Goal: Task Accomplishment & Management: Complete application form

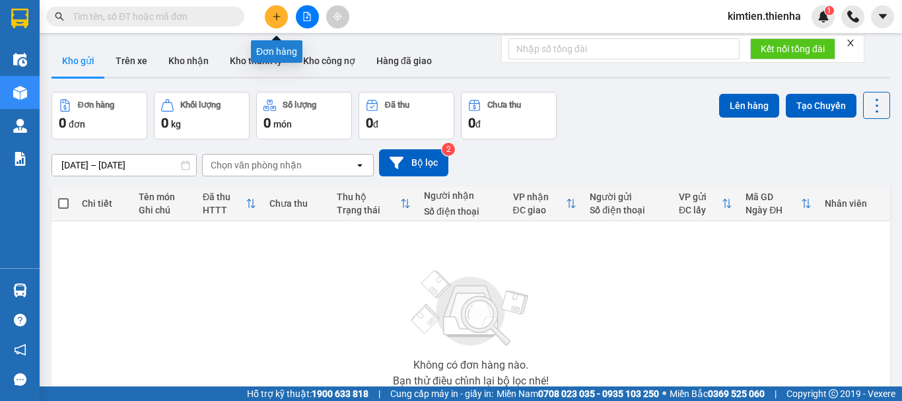
click at [279, 15] on icon "plus" at bounding box center [276, 16] width 9 height 9
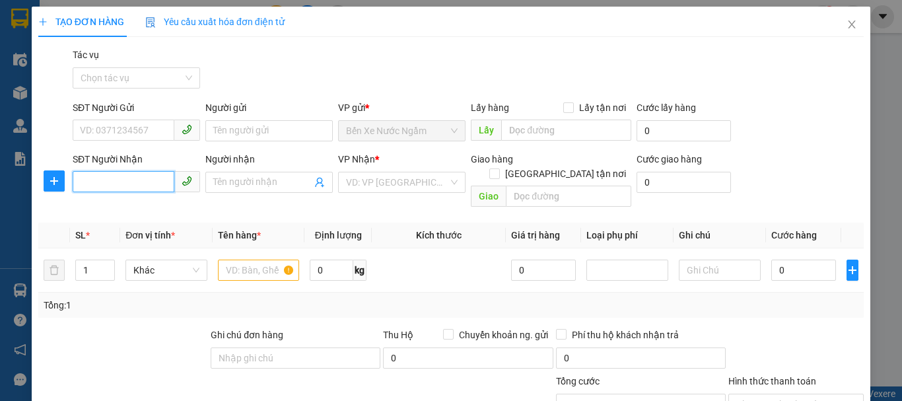
click at [120, 182] on input "SĐT Người Nhận" at bounding box center [124, 181] width 102 height 21
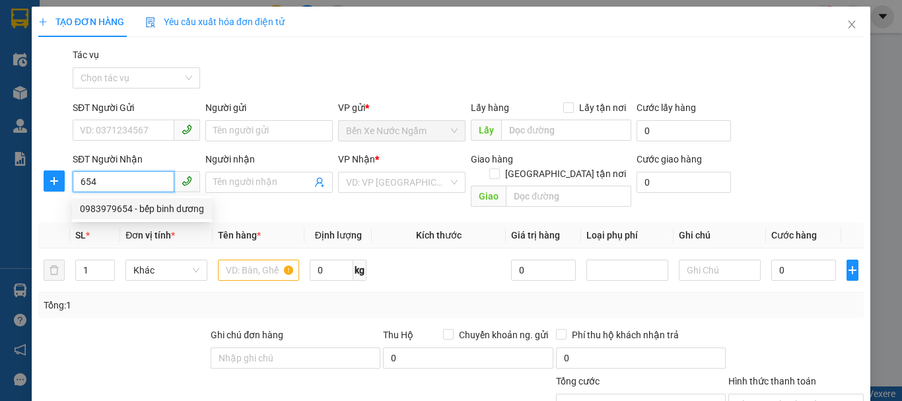
click at [128, 203] on div "0983979654 - bếp binh dương" at bounding box center [142, 208] width 124 height 15
type input "0983979654"
type input "bếp binh dương"
checkbox input "true"
type input "391 [PERSON_NAME]"
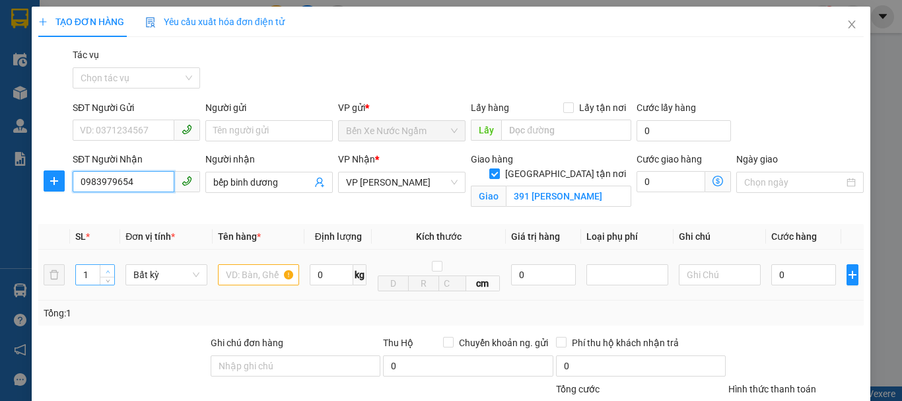
type input "0983979654"
click at [104, 267] on span "up" at bounding box center [108, 271] width 8 height 8
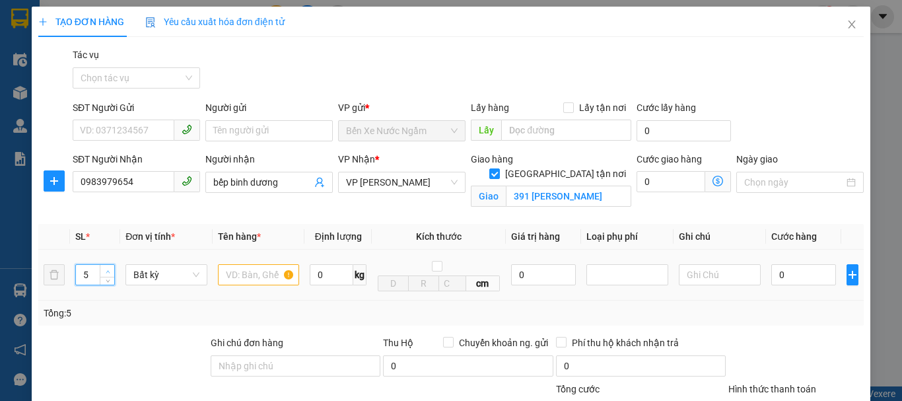
type input "6"
click at [106, 269] on icon "up" at bounding box center [108, 271] width 5 height 5
click at [244, 278] on input "text" at bounding box center [259, 274] width 82 height 21
type input "hàng"
click at [787, 277] on input "0" at bounding box center [803, 274] width 65 height 21
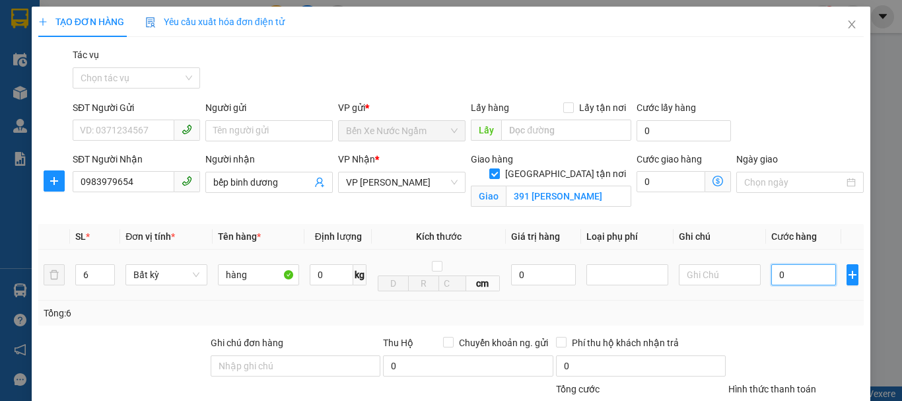
type input "2"
type input "24"
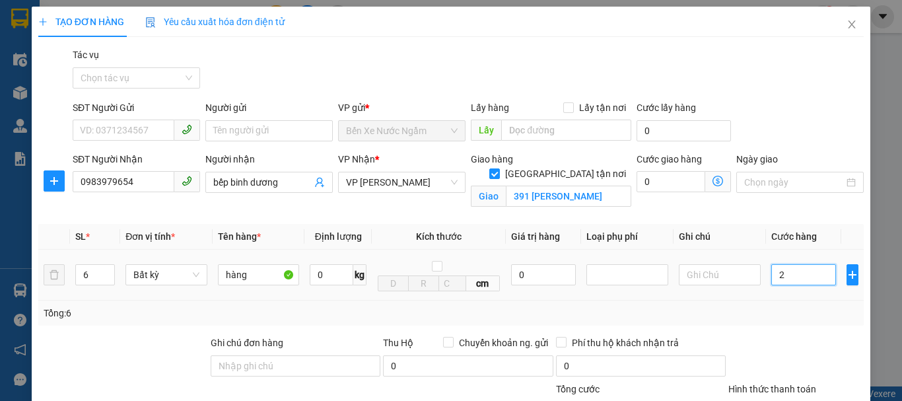
type input "24"
type input "240"
type input "2.400"
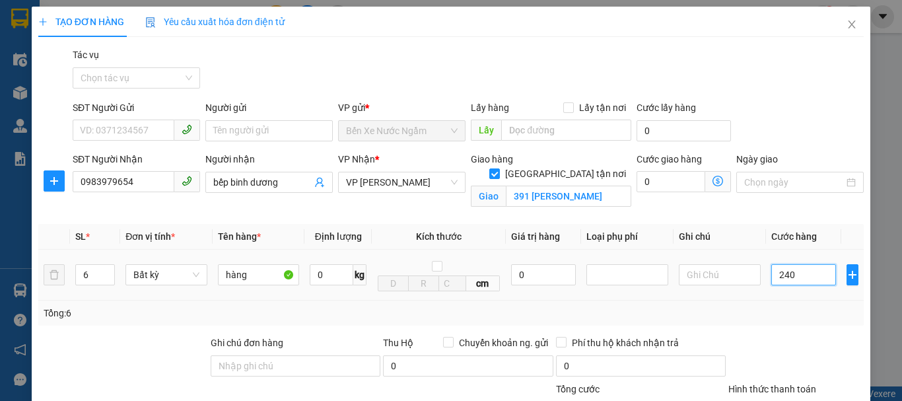
type input "2.400"
type input "24.000"
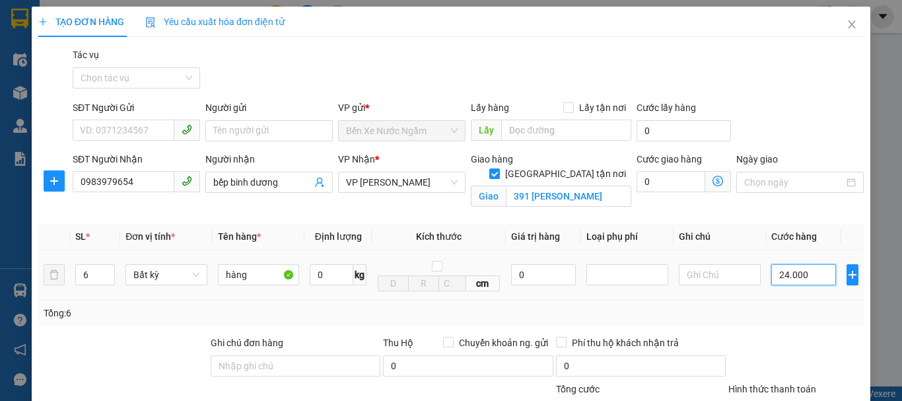
type input "240.000"
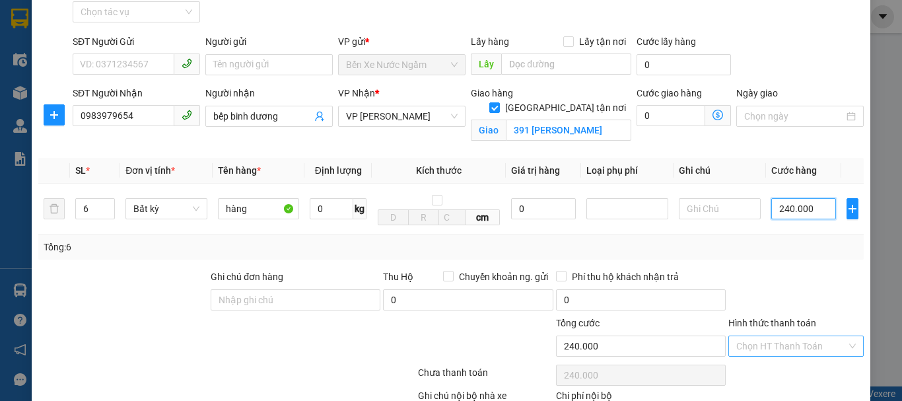
scroll to position [152, 0]
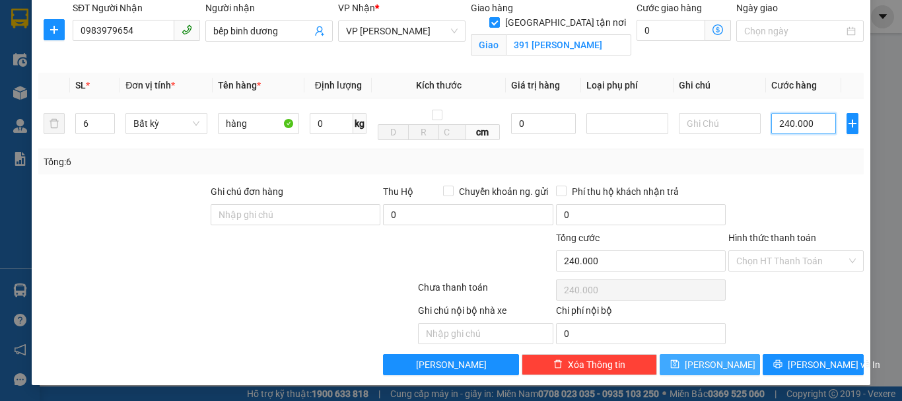
type input "240.000"
click at [712, 359] on span "[PERSON_NAME]" at bounding box center [720, 364] width 71 height 15
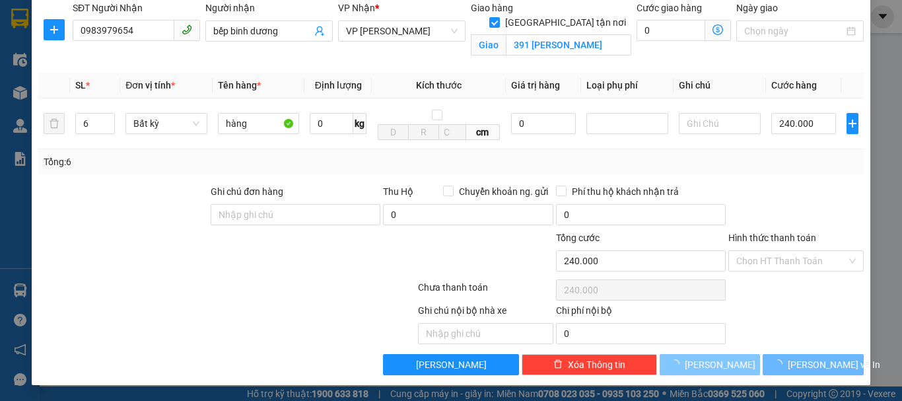
checkbox input "false"
type input "1"
type input "0"
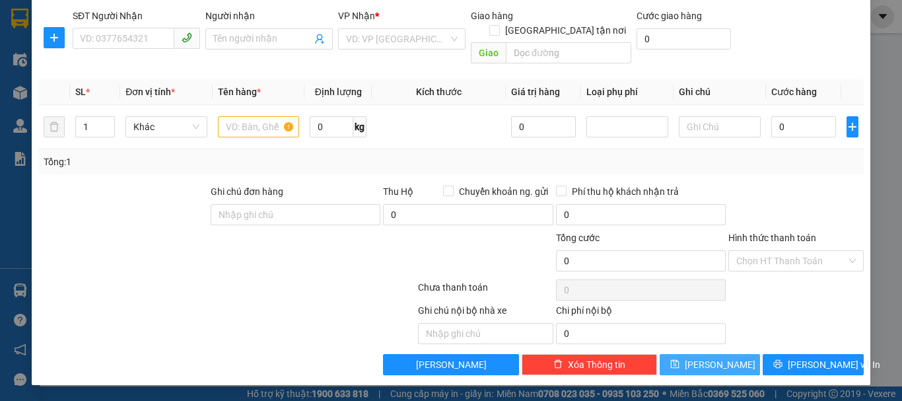
scroll to position [129, 0]
